Goal: Find contact information: Find contact information

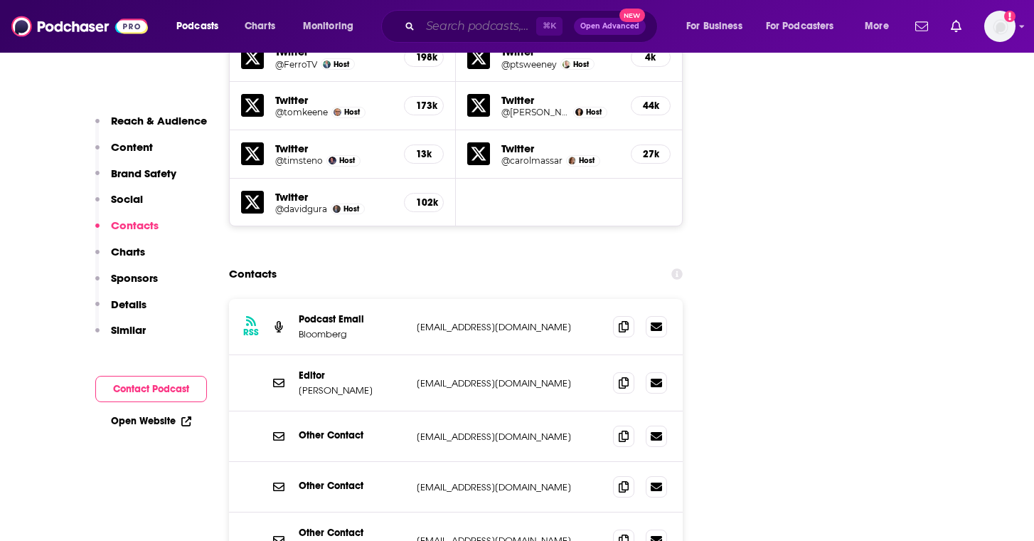
click at [455, 35] on input "Search podcasts, credits, & more..." at bounding box center [478, 26] width 116 height 23
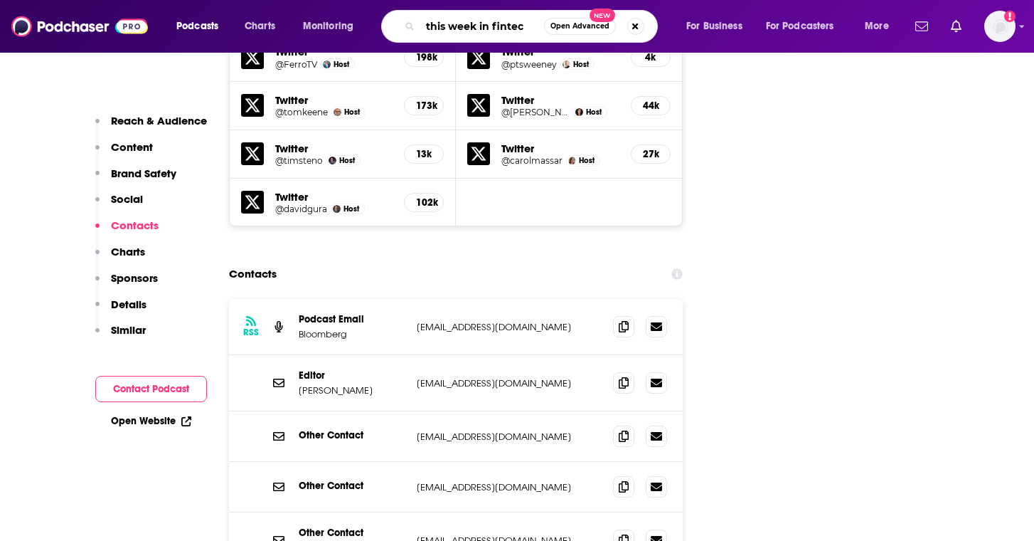
type input "this week in [GEOGRAPHIC_DATA]"
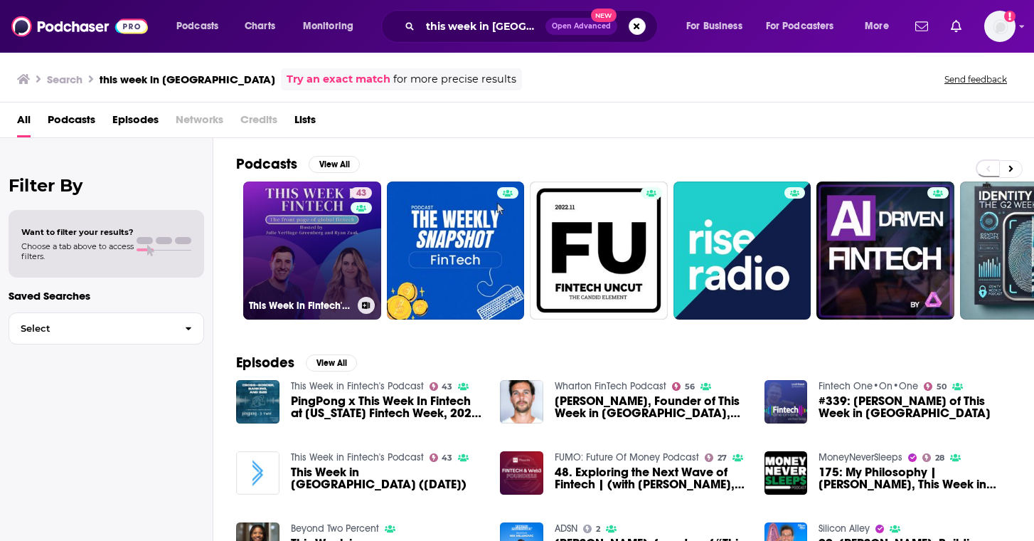
click at [296, 255] on link "43 This Week in Fintech's Podcast" at bounding box center [312, 250] width 138 height 138
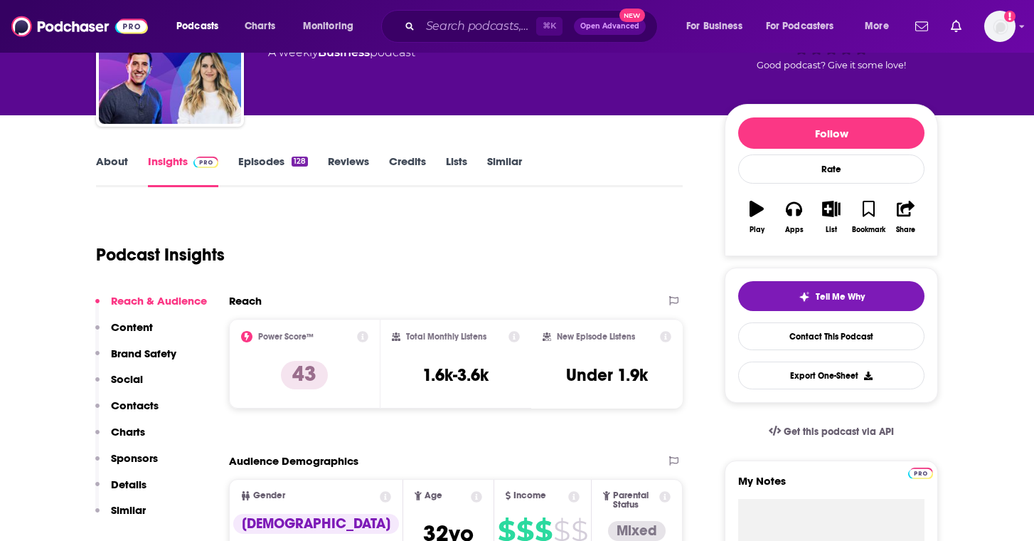
scroll to position [142, 0]
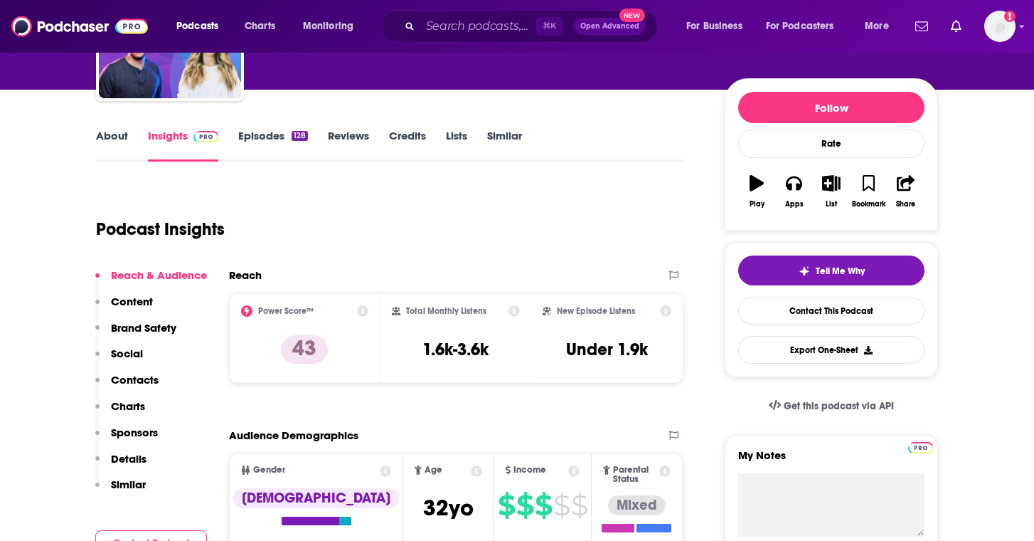
click at [360, 228] on div "Podcast Insights" at bounding box center [384, 220] width 576 height 73
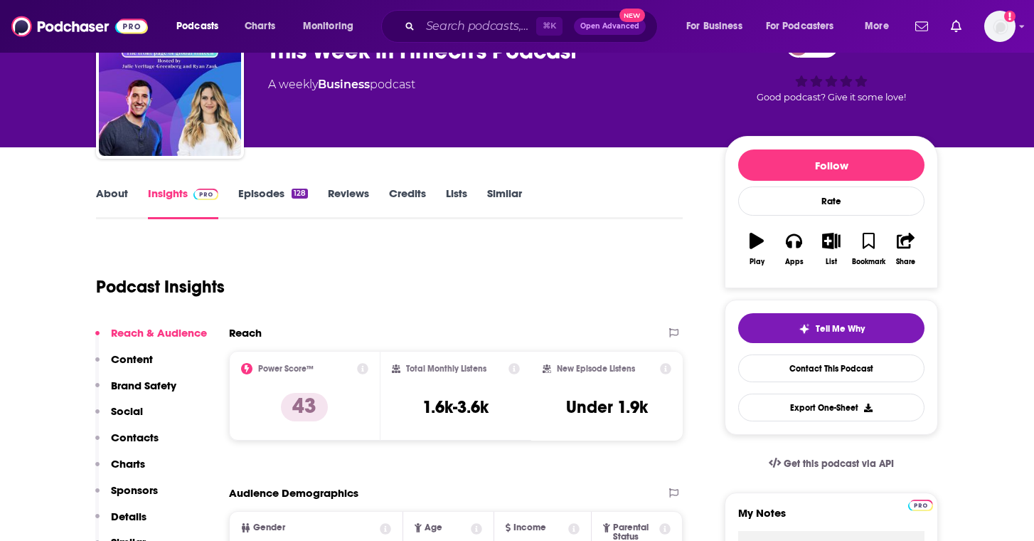
scroll to position [28, 0]
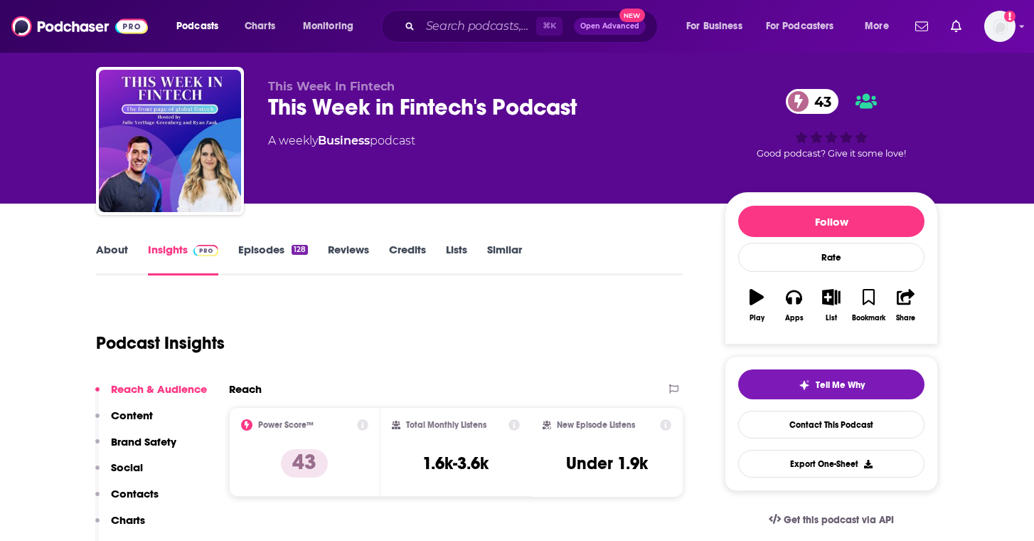
click at [278, 260] on link "Episodes 128" at bounding box center [273, 259] width 70 height 33
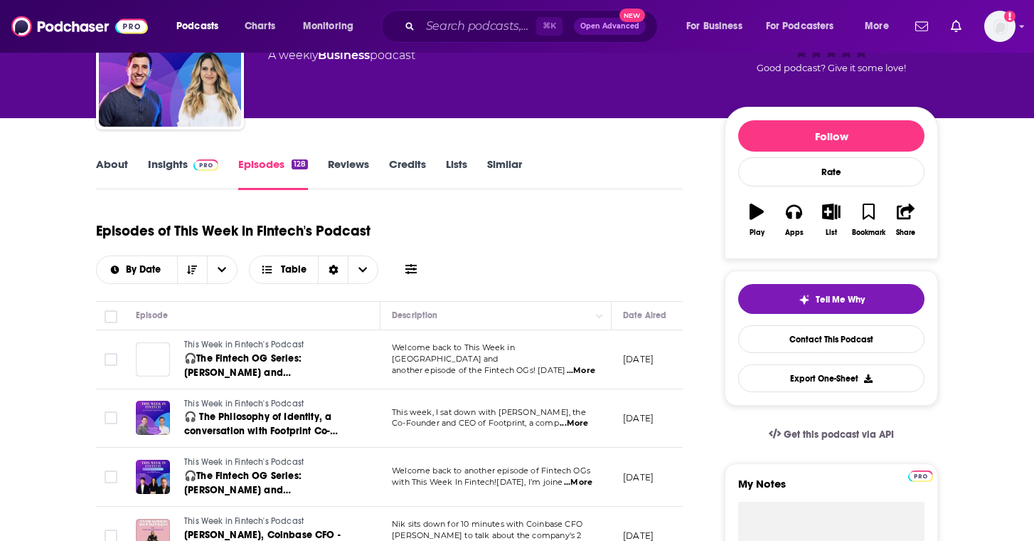
scroll to position [142, 0]
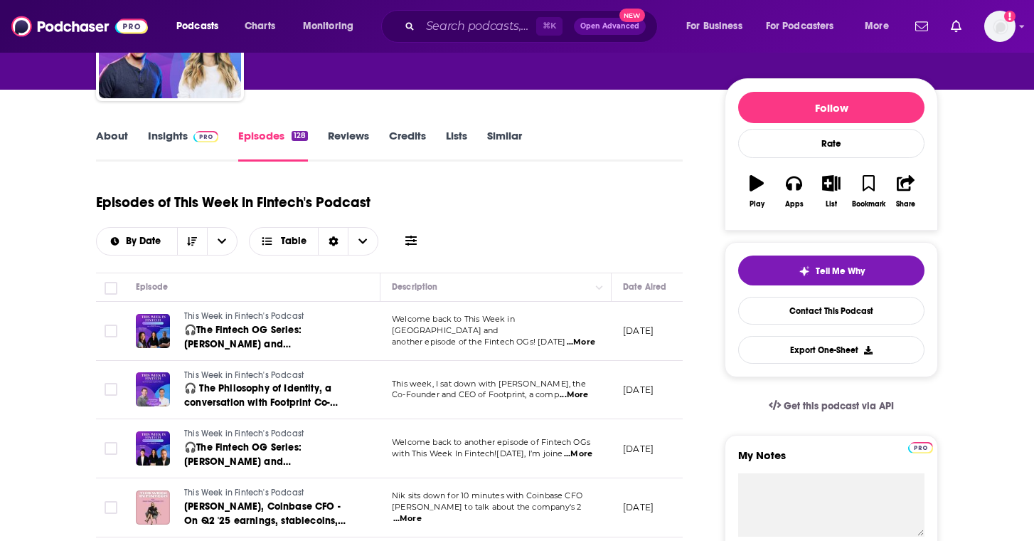
click at [162, 132] on link "Insights" at bounding box center [183, 145] width 70 height 33
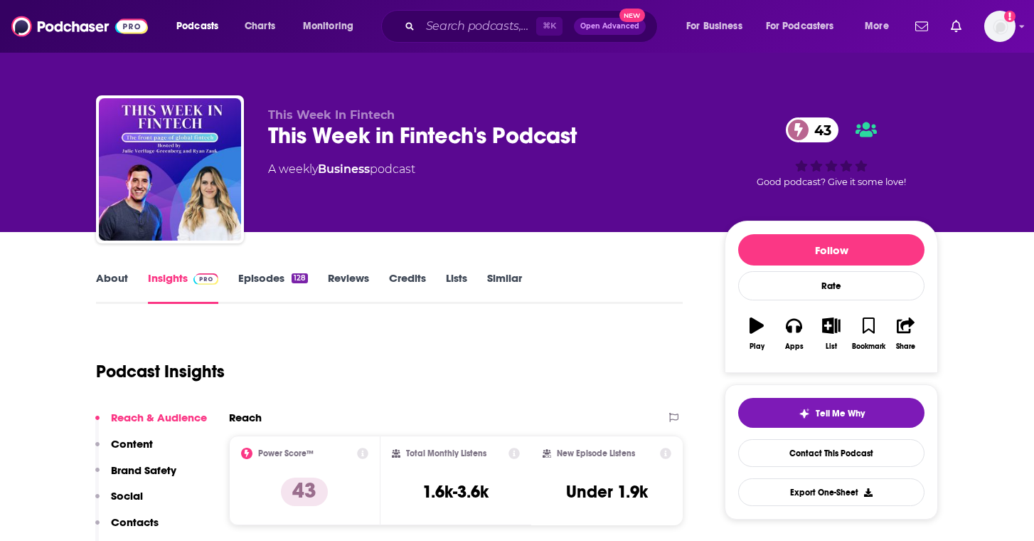
click at [457, 378] on div "Podcast Insights" at bounding box center [384, 363] width 576 height 73
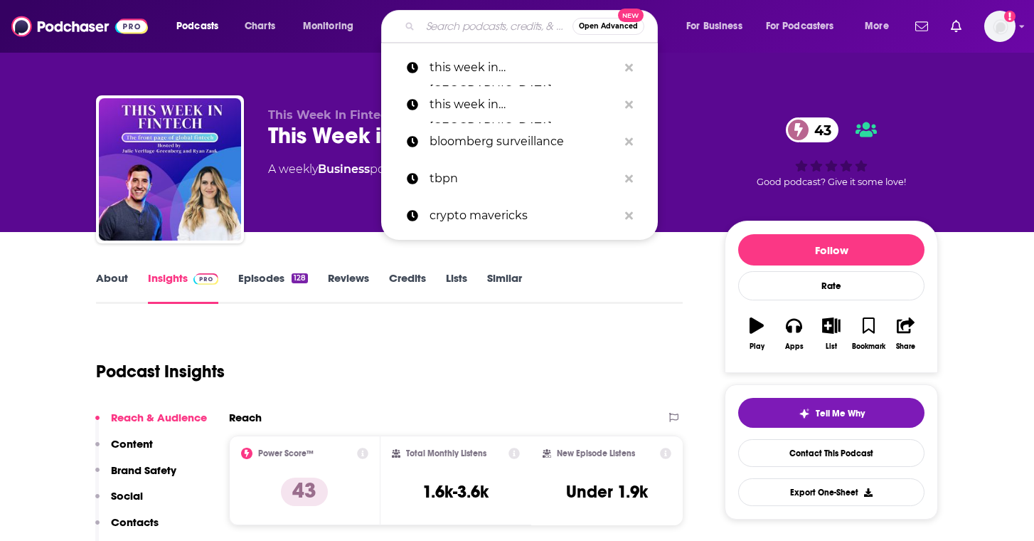
click at [455, 18] on input "Search podcasts, credits, & more..." at bounding box center [496, 26] width 152 height 23
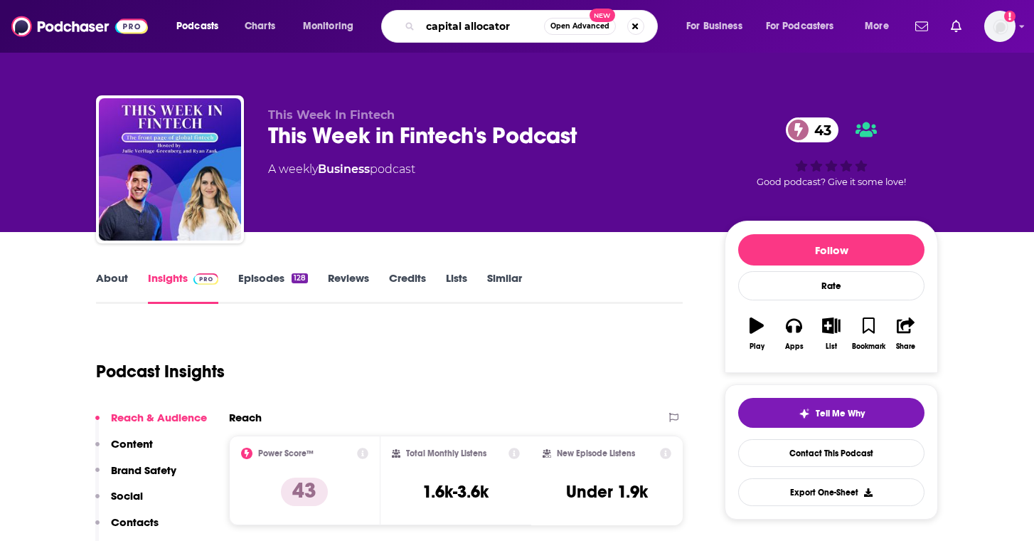
type input "capital allocators"
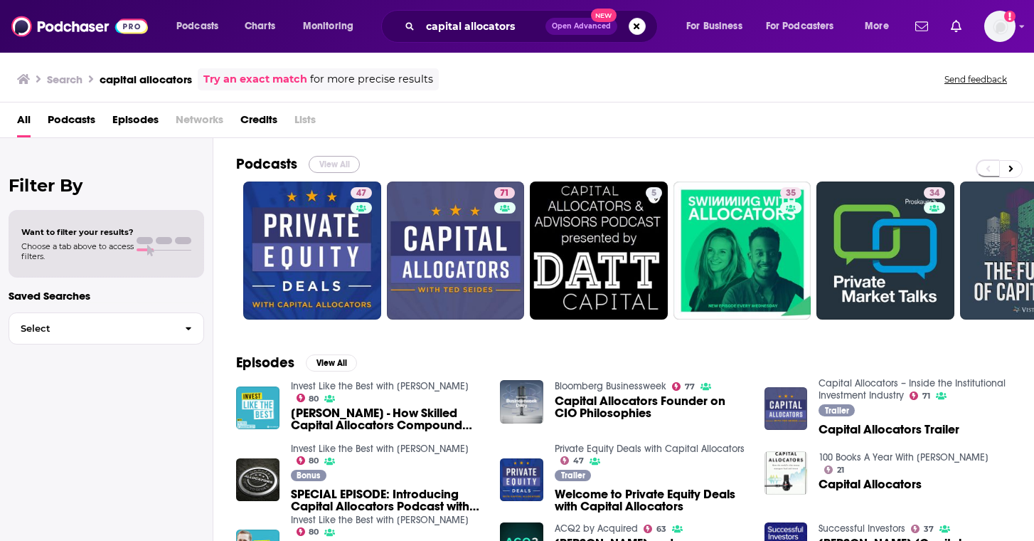
click at [329, 166] on button "View All" at bounding box center [334, 164] width 51 height 17
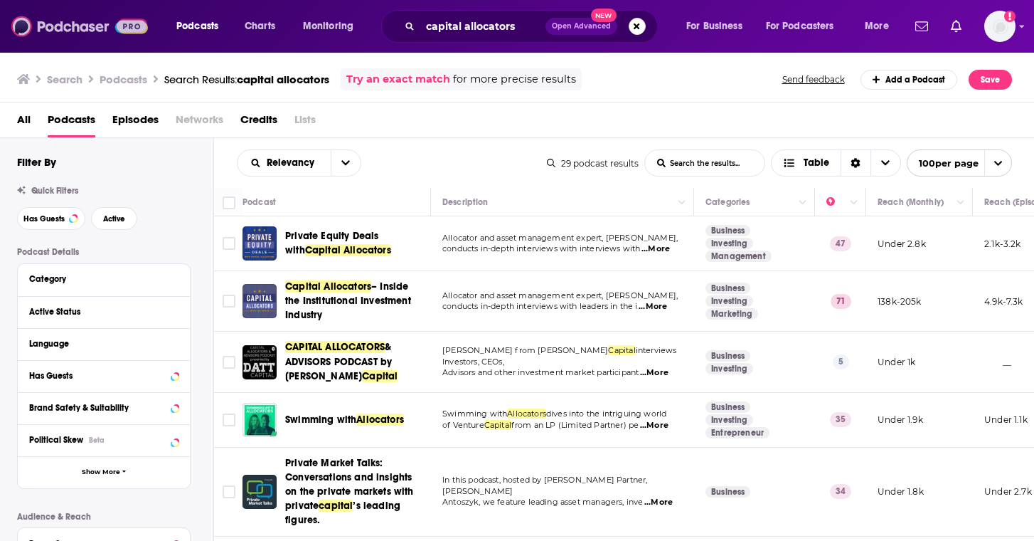
click at [77, 26] on img at bounding box center [79, 26] width 137 height 27
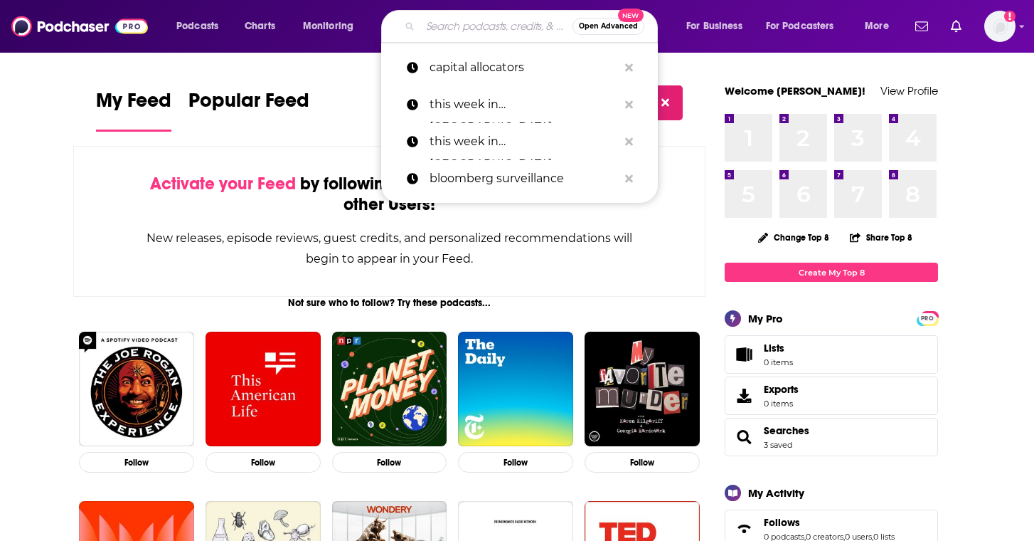
click at [438, 33] on input "Search podcasts, credits, & more..." at bounding box center [496, 26] width 152 height 23
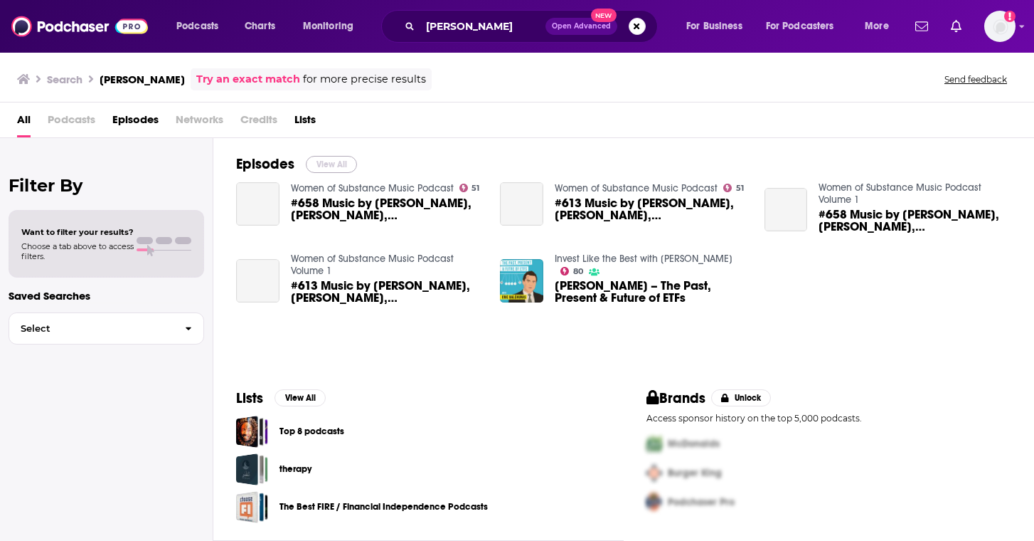
click at [337, 161] on button "View All" at bounding box center [331, 164] width 51 height 17
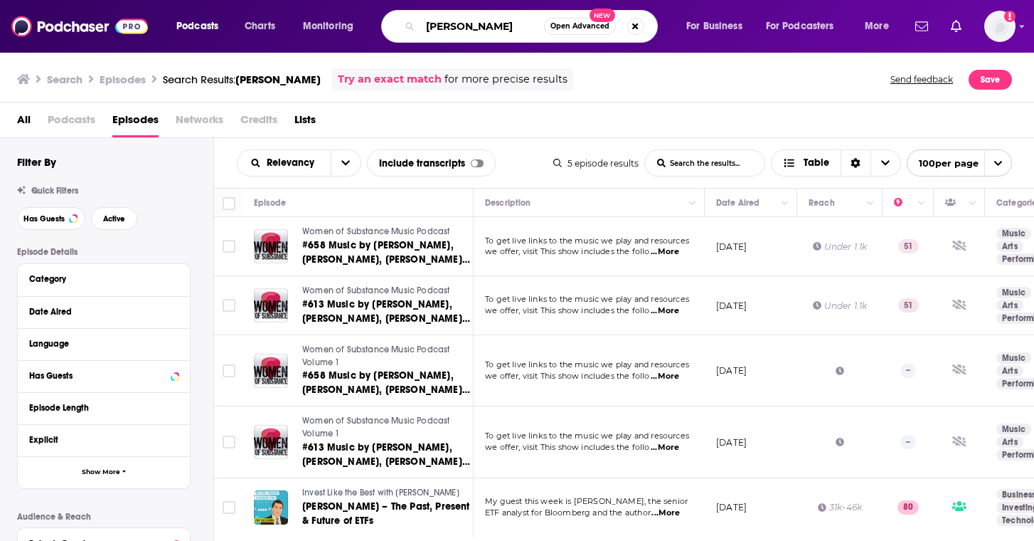
click at [499, 30] on input "[PERSON_NAME]" at bounding box center [482, 26] width 124 height 23
type input "[PERSON_NAME] capital allocators"
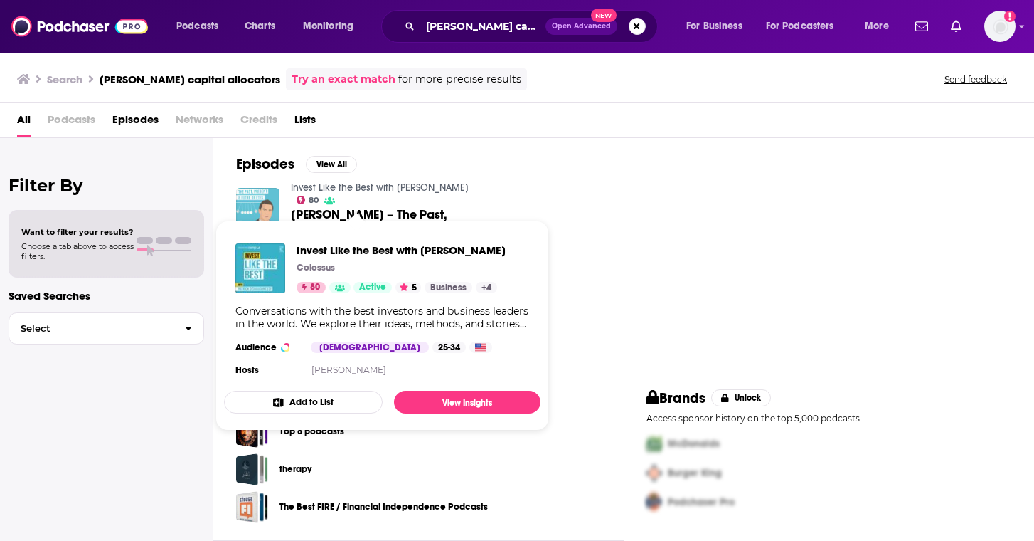
click at [260, 204] on img "Eric Balchunas – The Past, Present & Future of ETFs" at bounding box center [257, 209] width 43 height 43
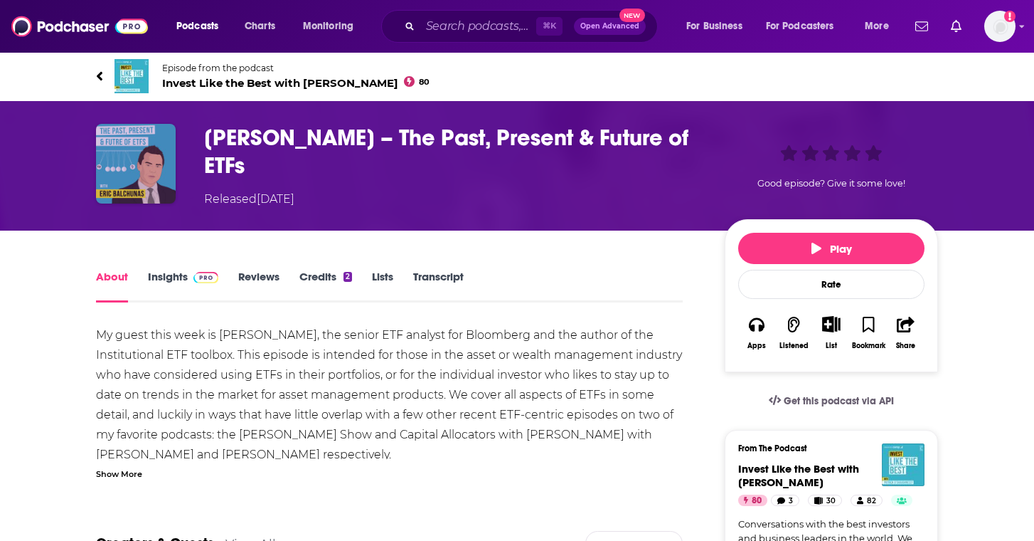
click at [153, 154] on img "Eric Balchunas – The Past, Present & Future of ETFs" at bounding box center [136, 164] width 80 height 80
click at [278, 81] on span "Invest Like the Best with [PERSON_NAME] 80" at bounding box center [295, 83] width 267 height 14
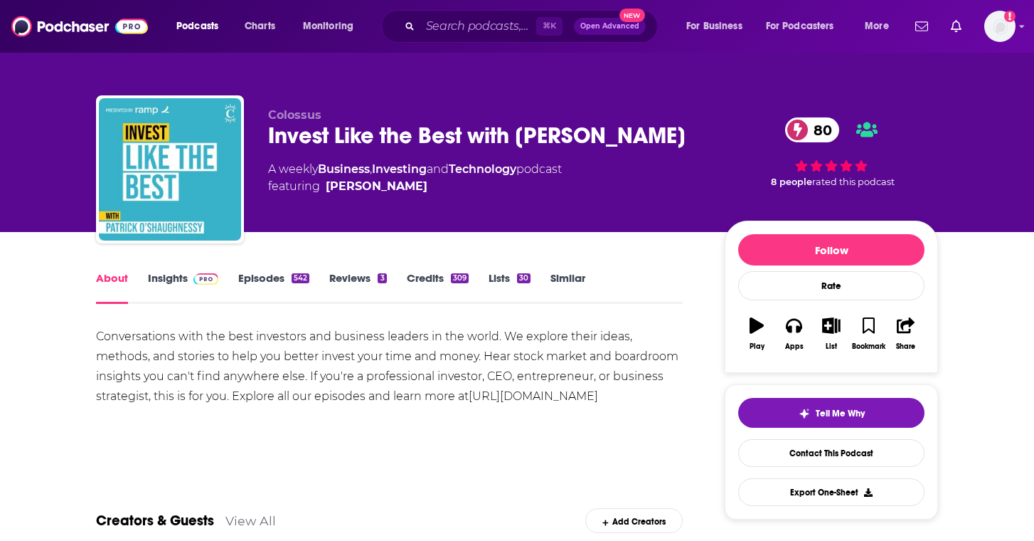
click at [262, 364] on div "Conversations with the best investors and business leaders in the world. We exp…" at bounding box center [389, 367] width 587 height 80
click at [169, 276] on link "Insights" at bounding box center [183, 287] width 70 height 33
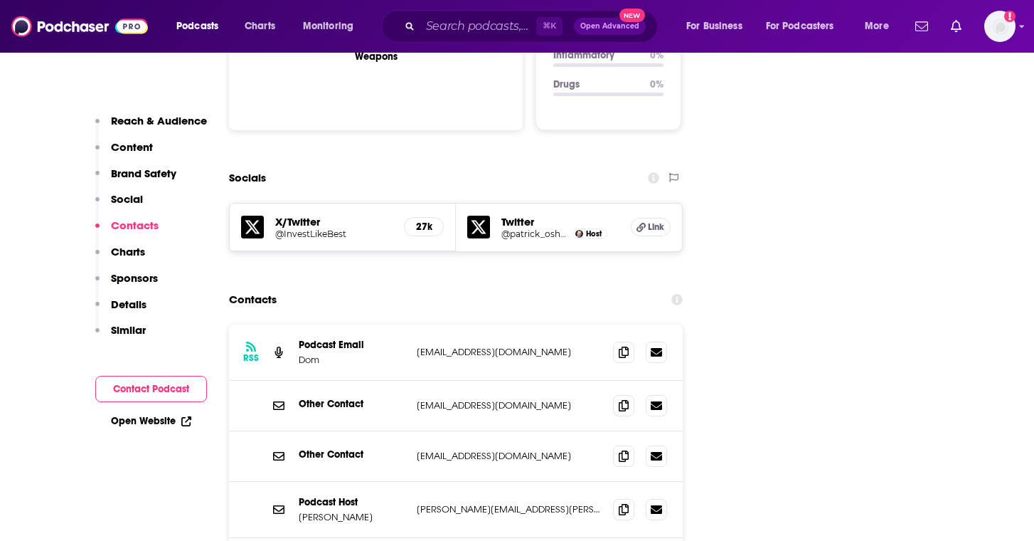
scroll to position [1565, 0]
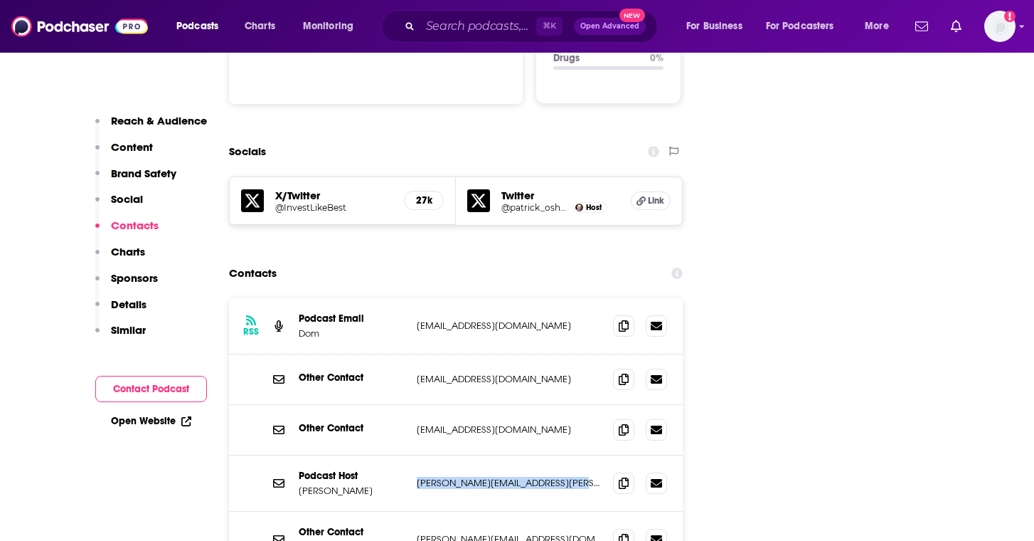
drag, startPoint x: 576, startPoint y: 423, endPoint x: 414, endPoint y: 422, distance: 161.5
click at [414, 455] on div "Podcast Host [PERSON_NAME] [PERSON_NAME][EMAIL_ADDRESS][PERSON_NAME][DOMAIN_NAM…" at bounding box center [456, 483] width 454 height 56
copy p "[PERSON_NAME][EMAIL_ADDRESS][PERSON_NAME][DOMAIN_NAME]"
